Goal: Task Accomplishment & Management: Use online tool/utility

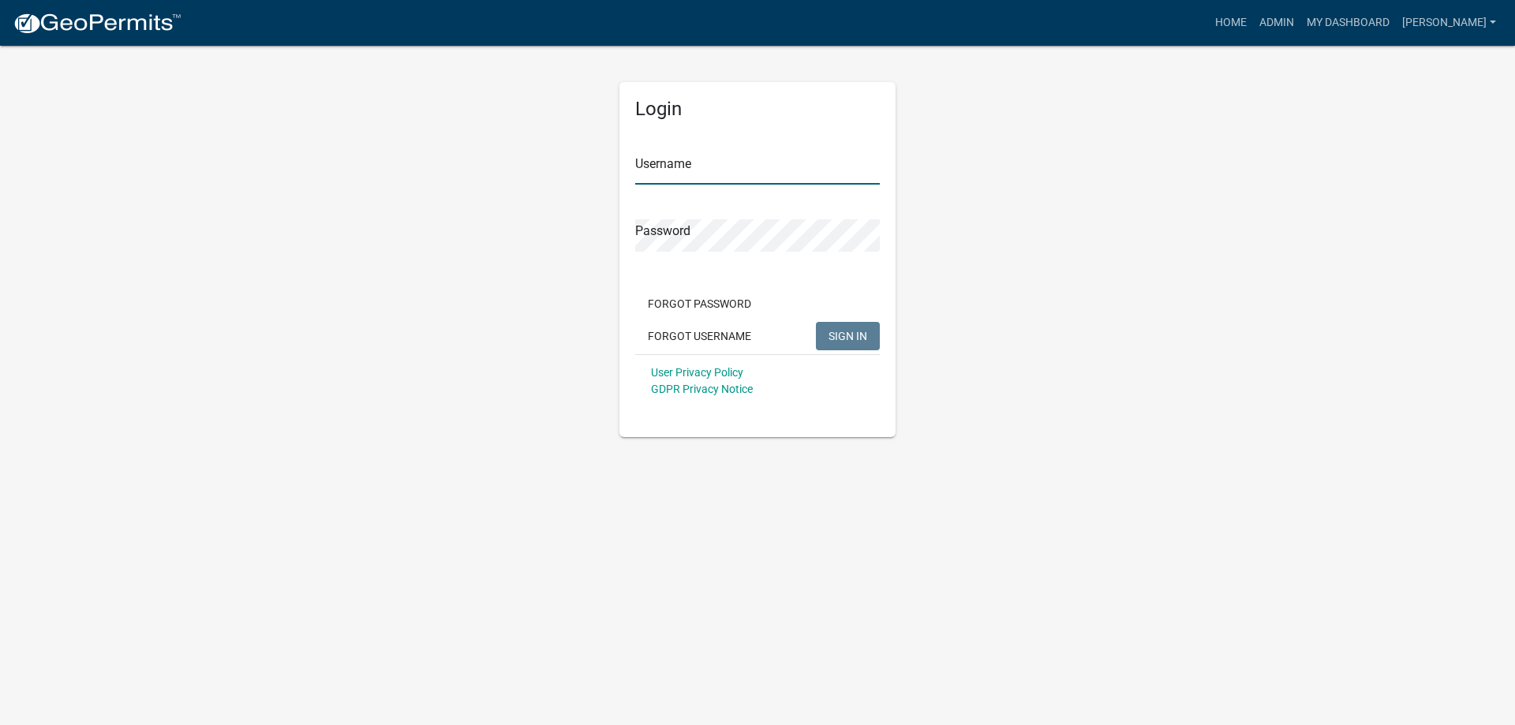
type input "[PERSON_NAME]"
click at [846, 330] on span "SIGN IN" at bounding box center [848, 335] width 39 height 13
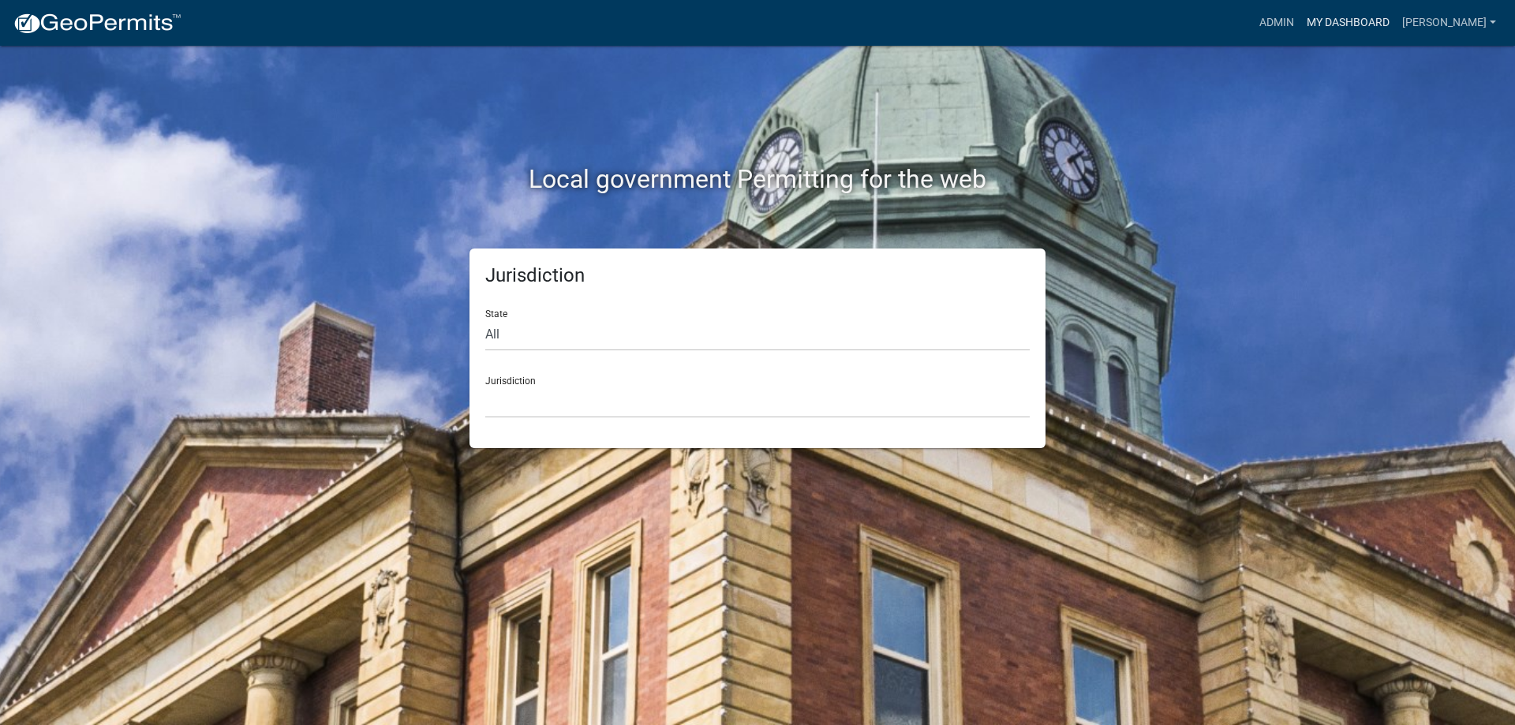
click at [1381, 19] on link "My Dashboard" at bounding box center [1349, 23] width 96 height 30
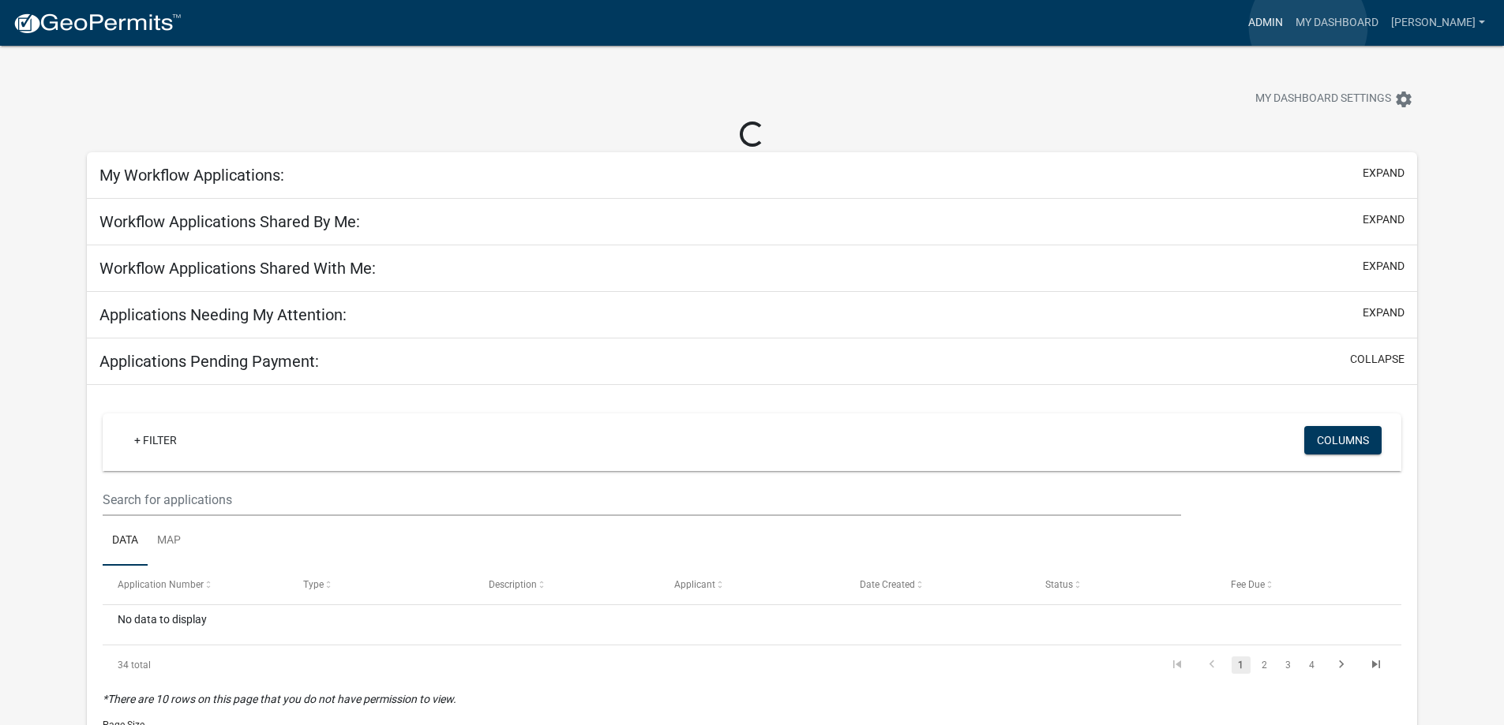
click at [1289, 27] on link "Admin" at bounding box center [1265, 23] width 47 height 30
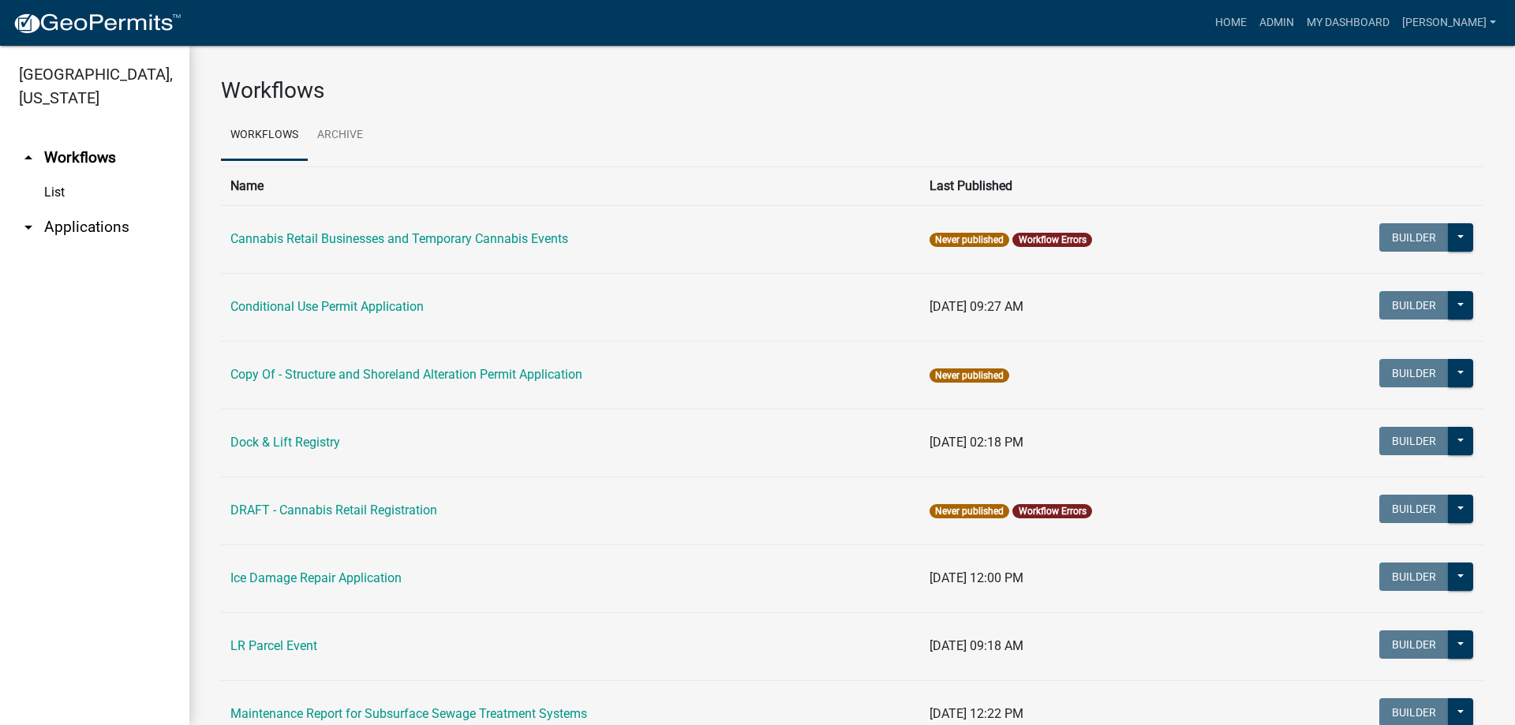
click at [110, 227] on link "arrow_drop_down Applications" at bounding box center [94, 227] width 189 height 38
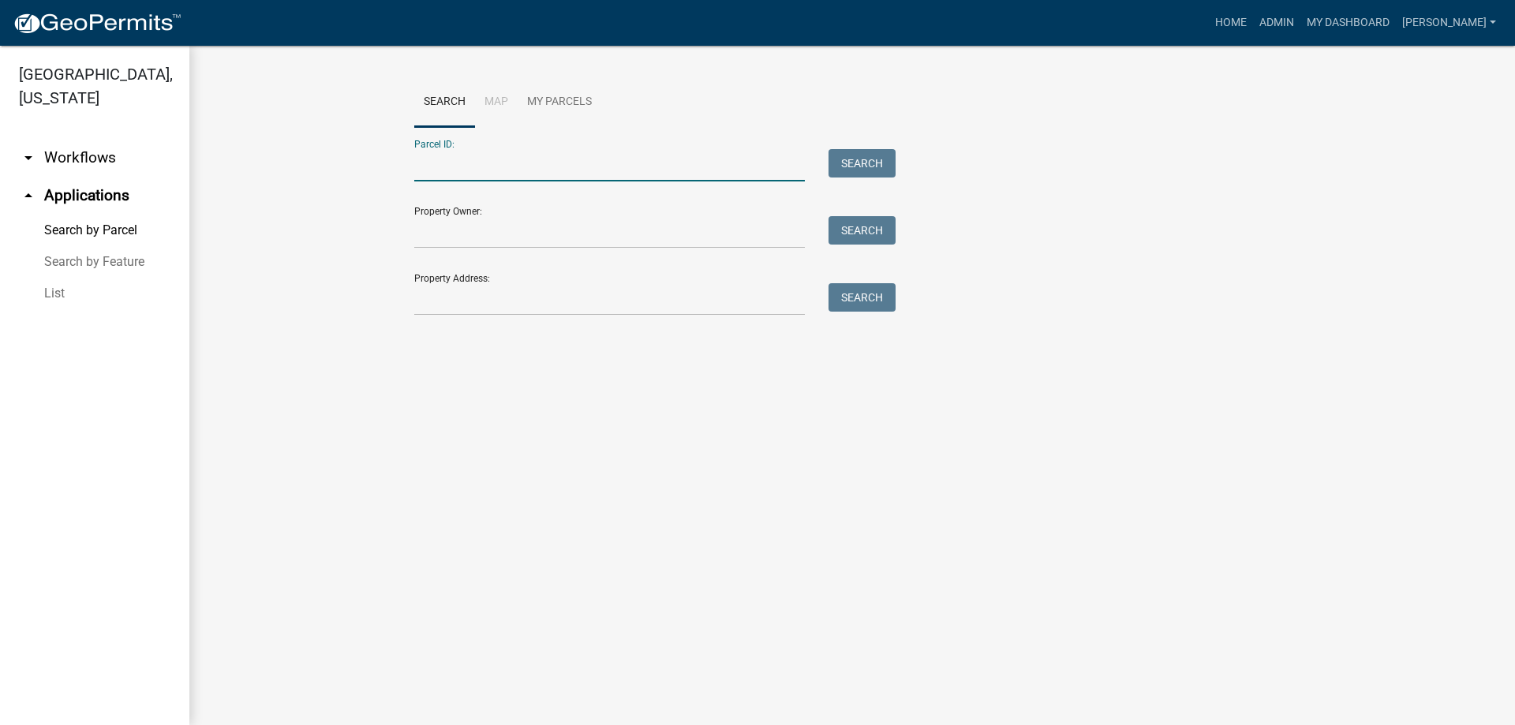
click at [491, 163] on input "Parcel ID:" at bounding box center [609, 165] width 391 height 32
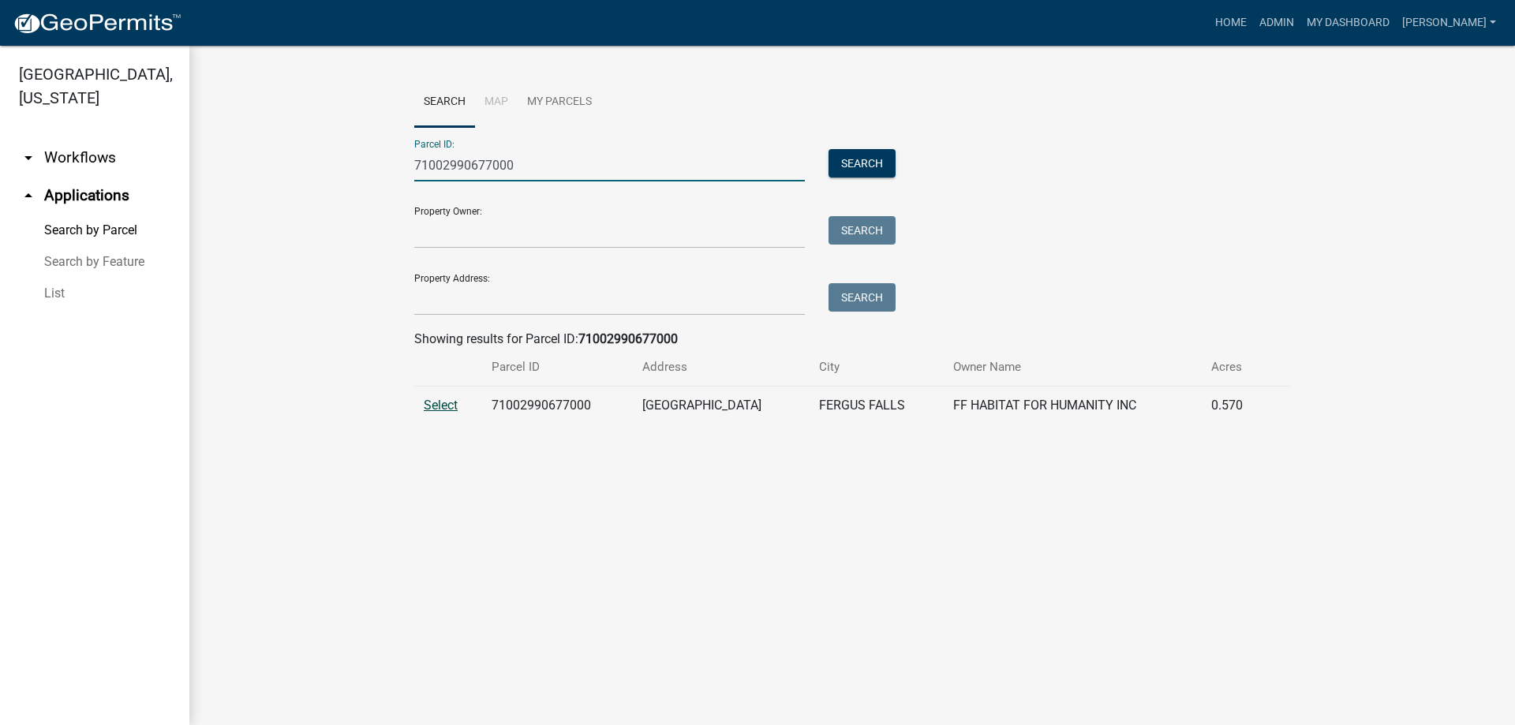
type input "71002990677000"
click at [440, 398] on span "Select" at bounding box center [441, 405] width 34 height 15
